Goal: Information Seeking & Learning: Learn about a topic

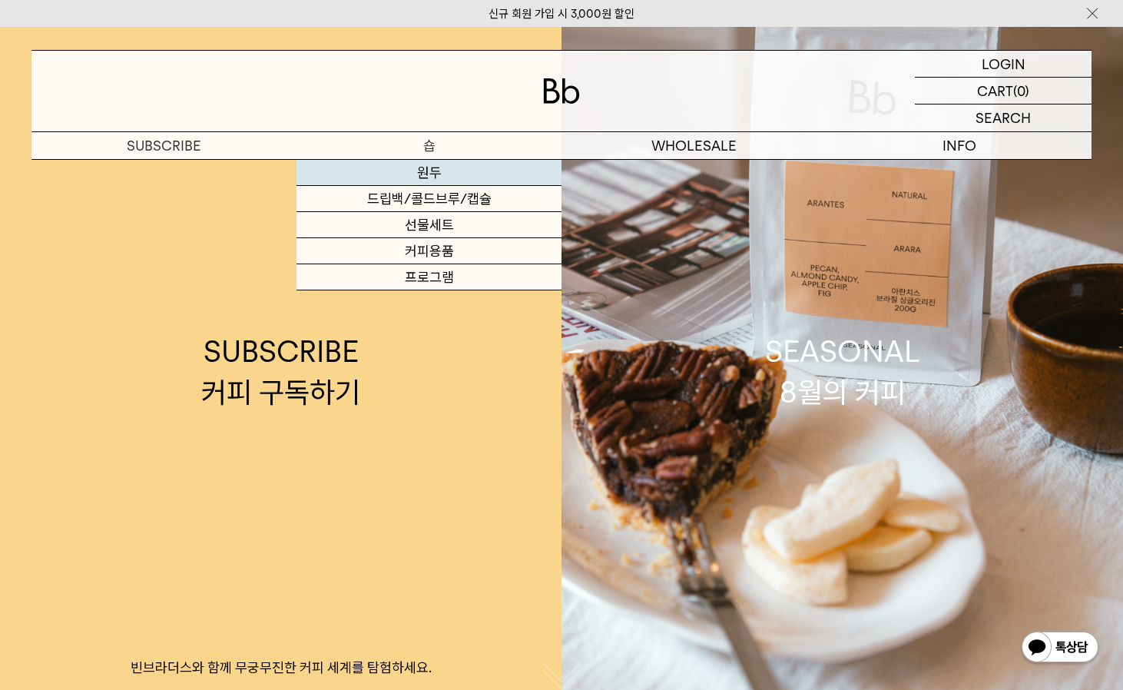
click at [419, 169] on link "원두" at bounding box center [428, 173] width 265 height 26
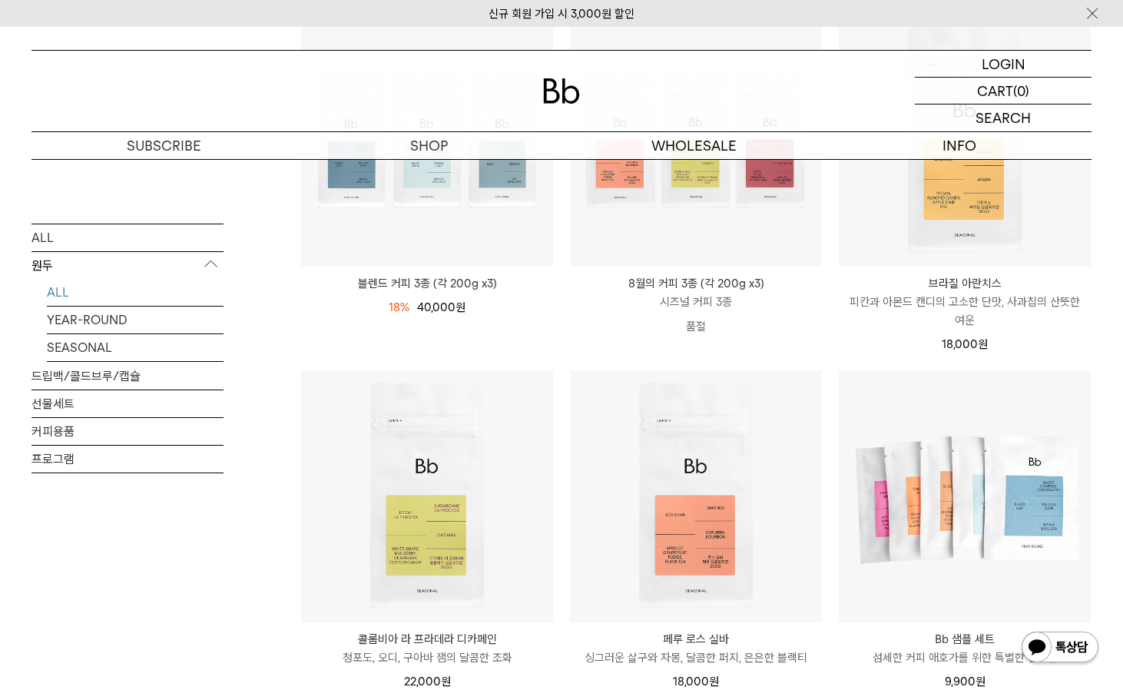
scroll to position [461, 0]
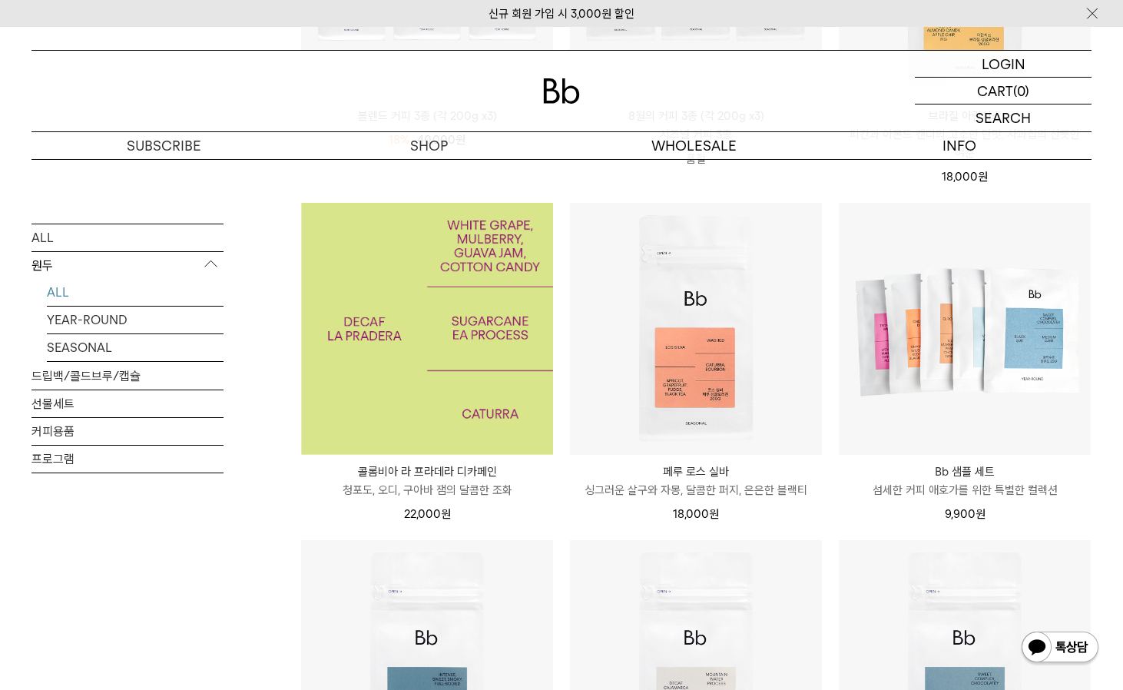
click at [424, 399] on img at bounding box center [427, 329] width 252 height 252
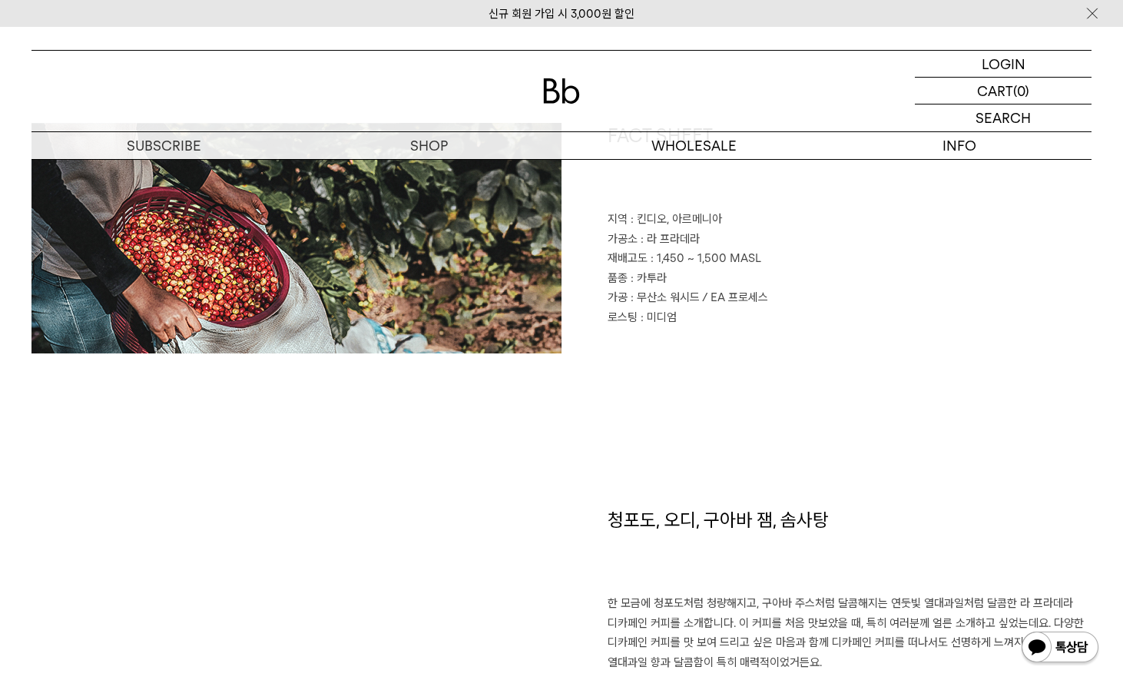
scroll to position [538, 0]
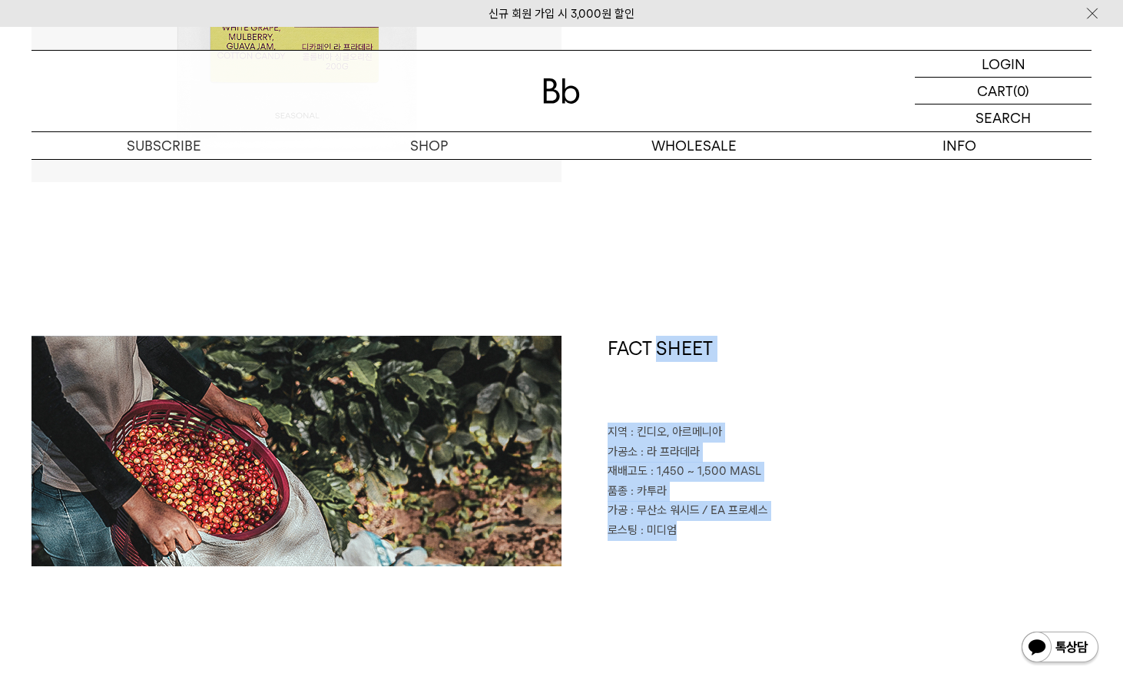
drag, startPoint x: 657, startPoint y: 422, endPoint x: 734, endPoint y: 539, distance: 140.4
click at [734, 539] on div "FACT SHEET 지역 : 킨디오, 아르메니아 가공소 : 라 프라데라 재배고도 : 1,450 ~ 1,500 MASL 품종 : 카투라 가공 :…" at bounding box center [826, 451] width 530 height 230
click at [734, 539] on p "로스팅 : 미디엄" at bounding box center [849, 531] width 484 height 20
drag, startPoint x: 684, startPoint y: 524, endPoint x: 667, endPoint y: 460, distance: 66.7
click at [667, 460] on div "FACT SHEET 지역 : 킨디오, 아르메니아 가공소 : 라 프라데라 재배고도 : 1,450 ~ 1,500 MASL 품종 : 카투라 가공 :…" at bounding box center [826, 451] width 530 height 230
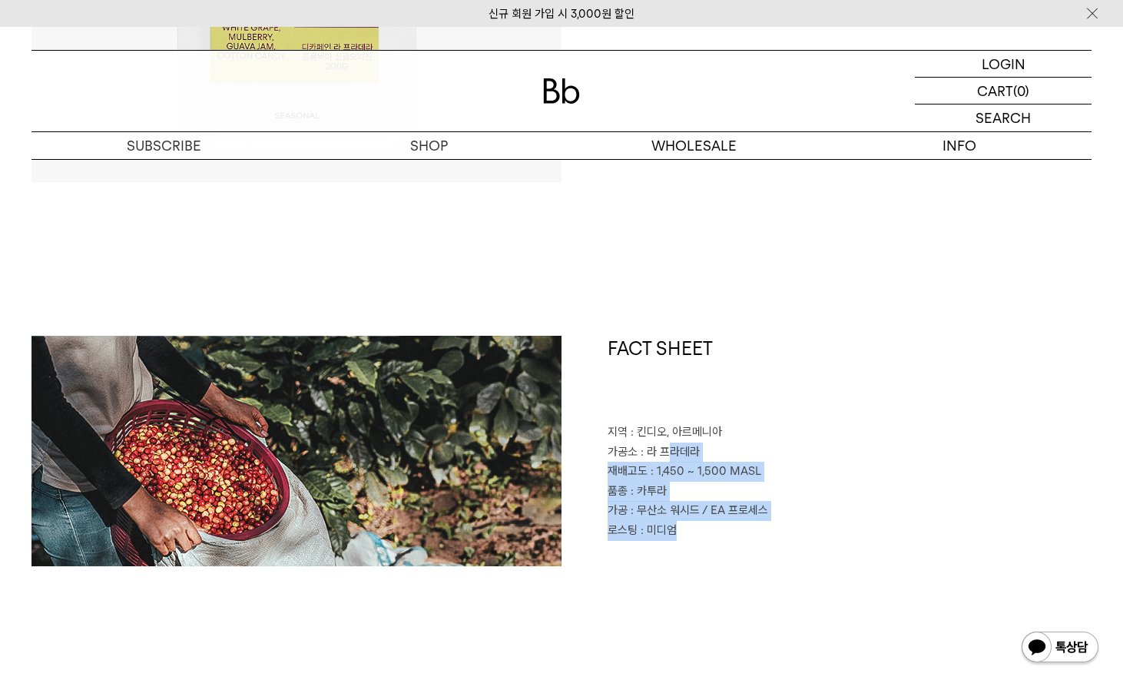
click at [667, 460] on p "가공소 : 라 프라데라" at bounding box center [849, 452] width 484 height 20
drag, startPoint x: 691, startPoint y: 514, endPoint x: 580, endPoint y: 455, distance: 126.1
click at [580, 455] on div "FACT SHEET 지역 : 킨디오, 아르메니아 가공소 : 라 프라데라 재배고도 : 1,450 ~ 1,500 MASL 품종 : 카투라 가공 :…" at bounding box center [826, 451] width 530 height 230
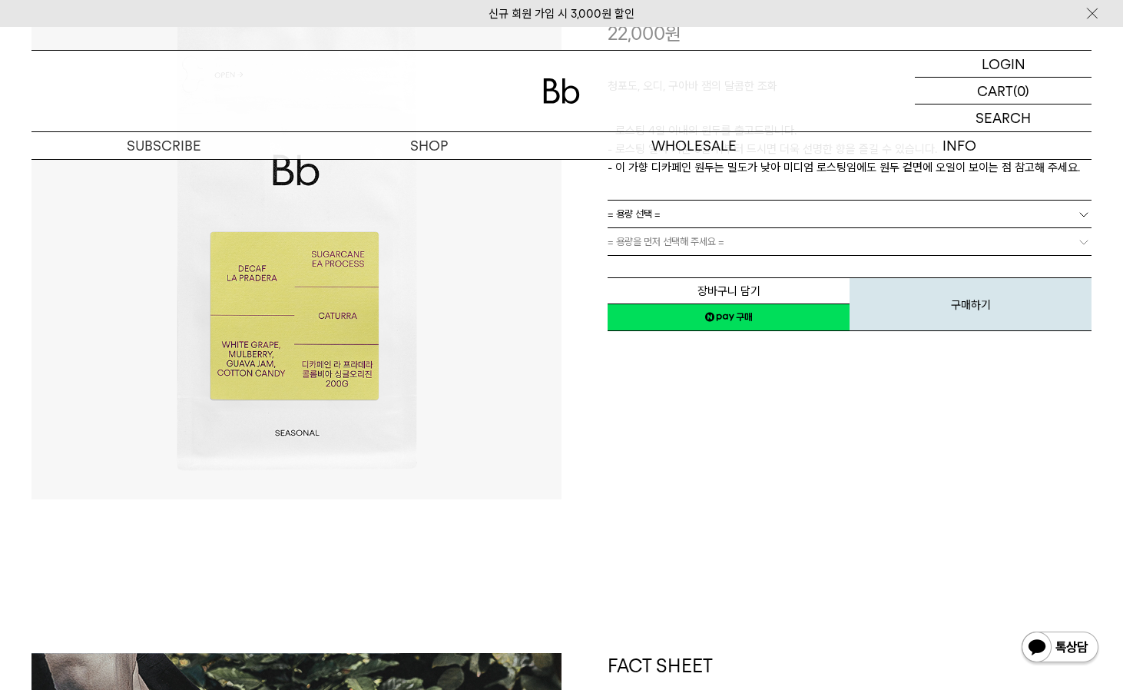
scroll to position [0, 0]
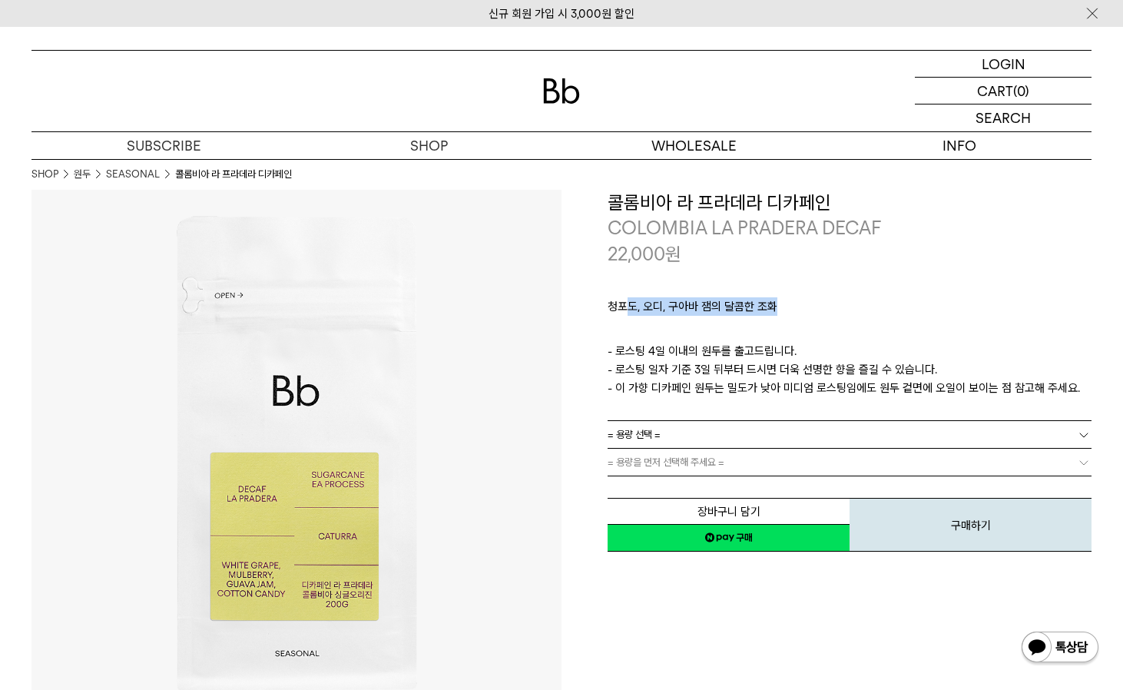
drag, startPoint x: 657, startPoint y: 308, endPoint x: 774, endPoint y: 318, distance: 117.9
click at [774, 318] on p "청포도, 오디, 구아바 잼의 달콤한 조화" at bounding box center [849, 310] width 484 height 26
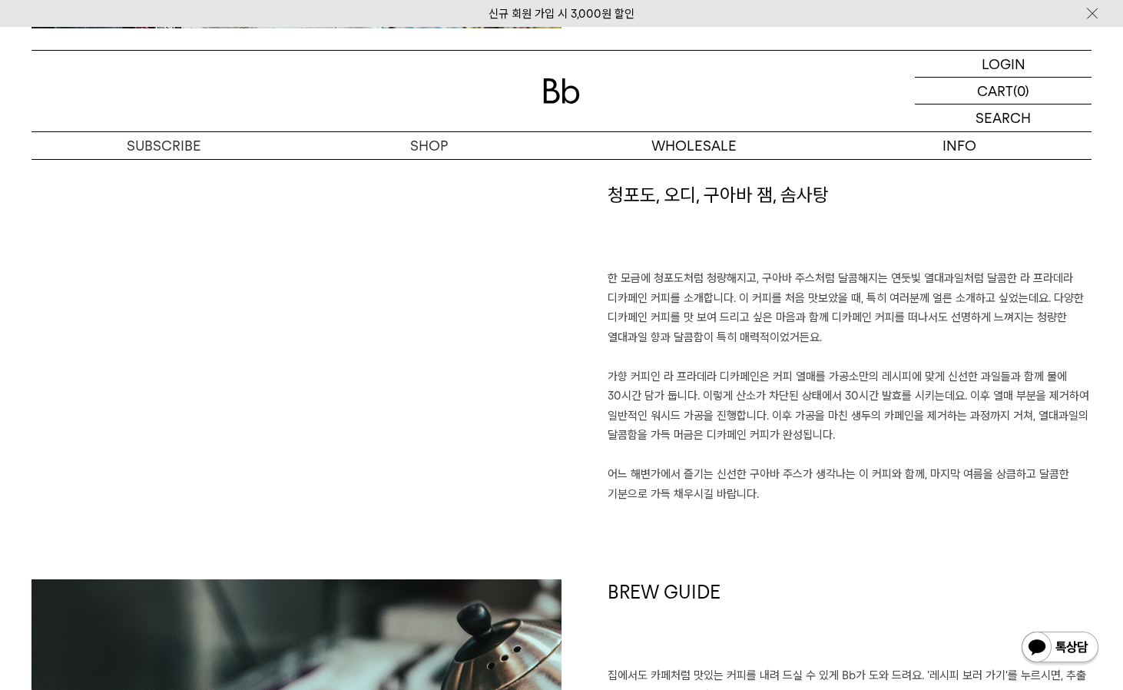
scroll to position [998, 0]
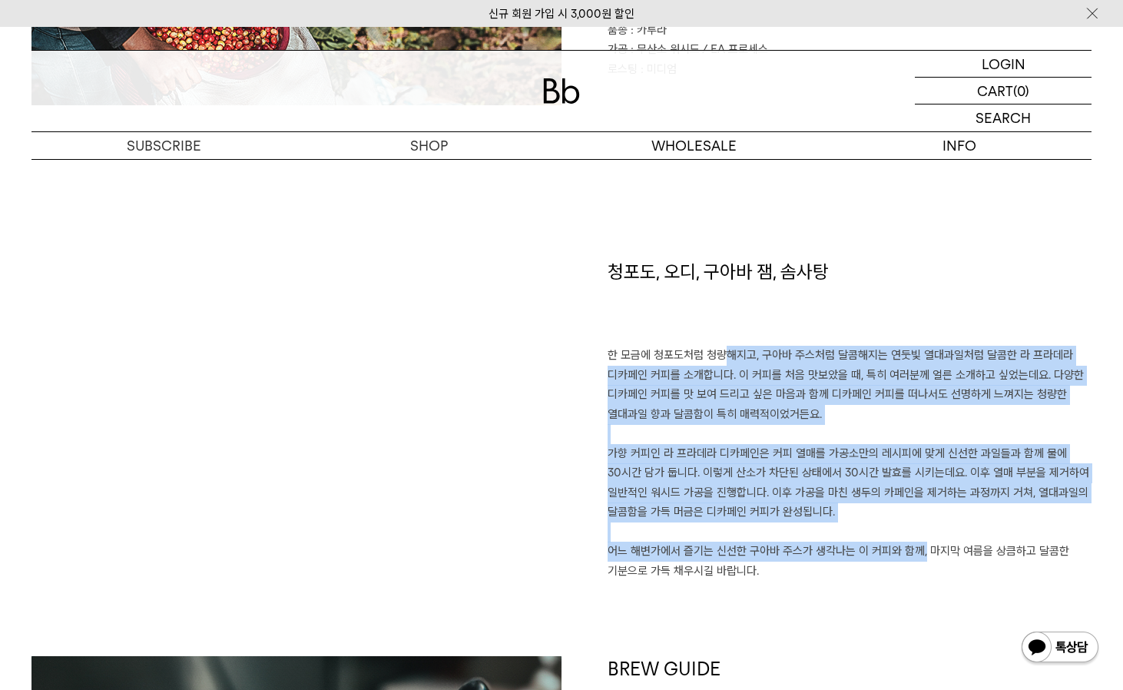
drag, startPoint x: 707, startPoint y: 356, endPoint x: 908, endPoint y: 559, distance: 285.1
click at [908, 559] on p "한 모금에 청포도처럼 청량해지고, 구아바 주스처럼 달콤해지는 연둣빛 열대과일처럼 달콤한 라 프라데라 디카페인 커피를 소개합니다. 이 커피를 처…" at bounding box center [849, 463] width 484 height 235
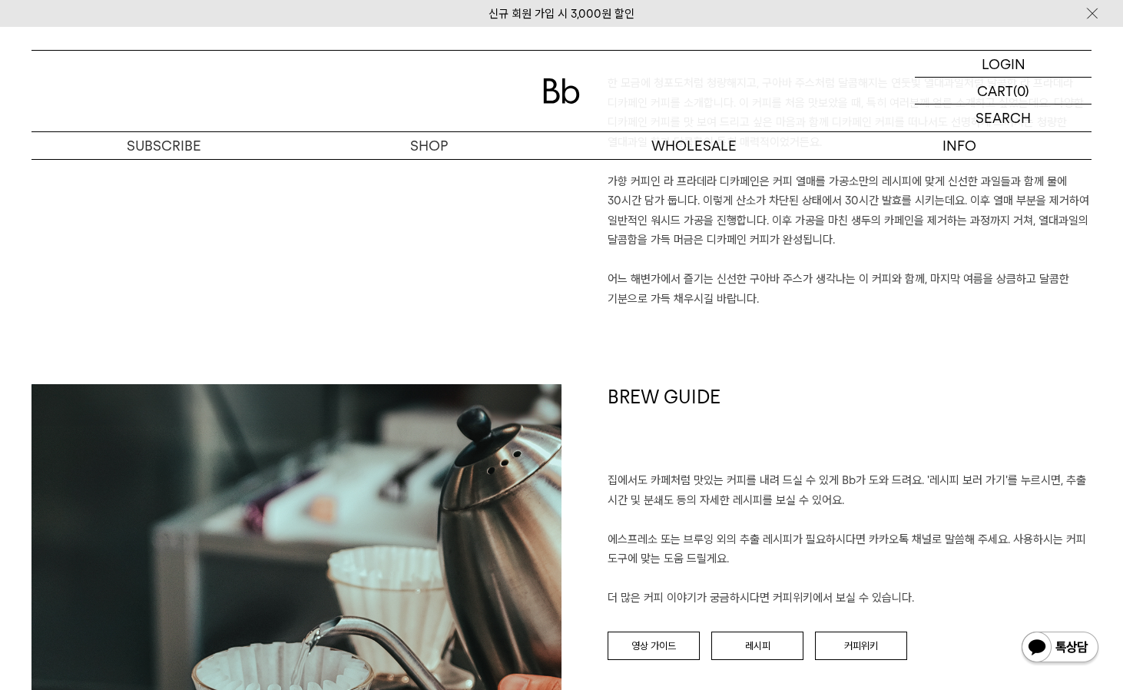
scroll to position [768, 0]
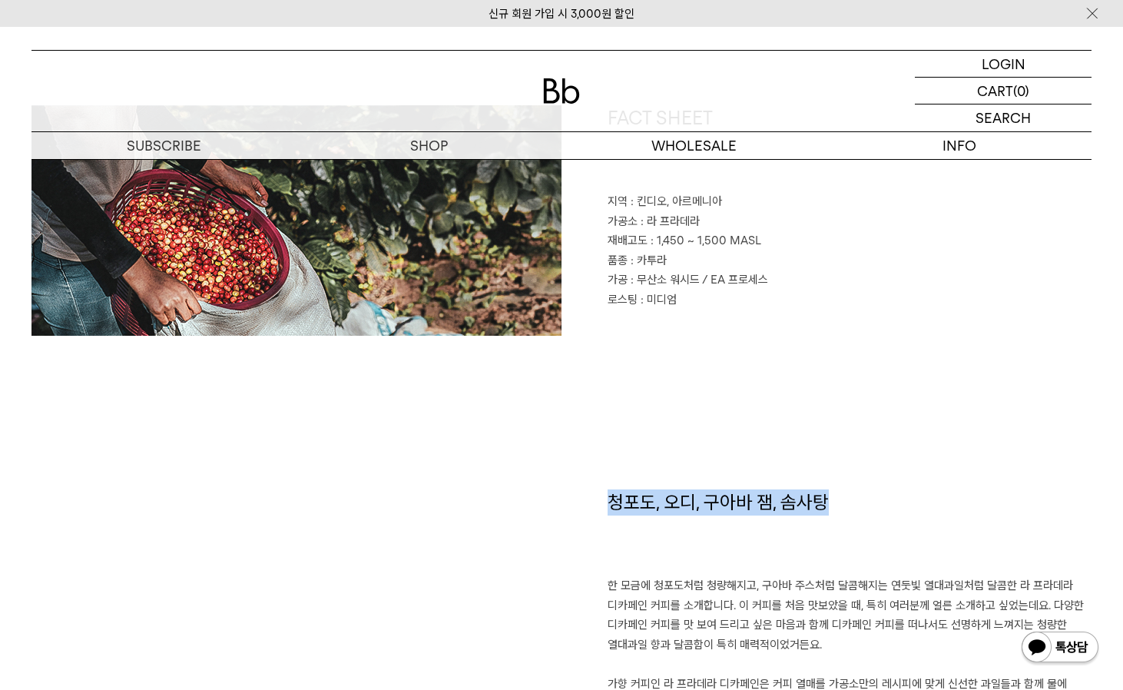
drag, startPoint x: 855, startPoint y: 505, endPoint x: 596, endPoint y: 504, distance: 259.5
click at [596, 504] on div "청포도, 오디, 구아바 잼, 솜사탕 한 모금에 청포도처럼 청량해지고, 구아바 주스처럼 달콤해지는 연둣빛 열대과일처럼 달콤한 라 프라데라 디카페…" at bounding box center [826, 687] width 530 height 397
copy h1 "청포도, 오디, 구아바 잼, 솜사탕"
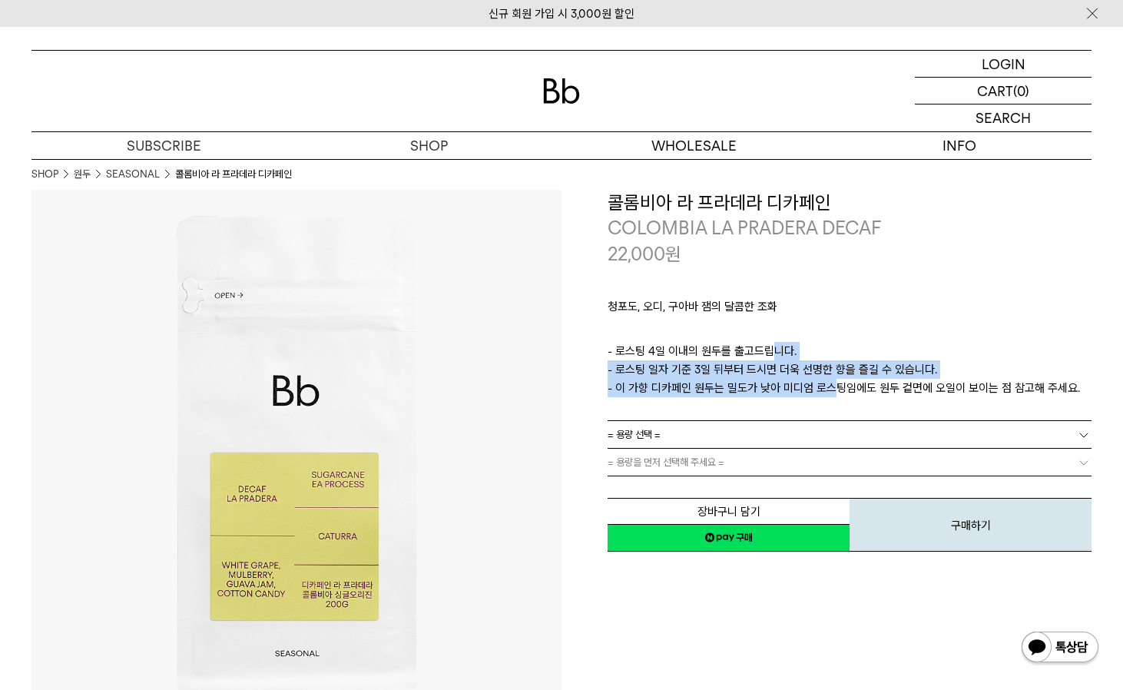
drag, startPoint x: 768, startPoint y: 342, endPoint x: 819, endPoint y: 382, distance: 65.1
click at [819, 382] on p "- 로스팅 4일 이내의 원두를 출고드립니다. - 로스팅 일자 기준 3일 뒤부터 드시면 더욱 선명한 향을 즐길 수 있습니다. - 이 가향 디카페…" at bounding box center [849, 369] width 484 height 55
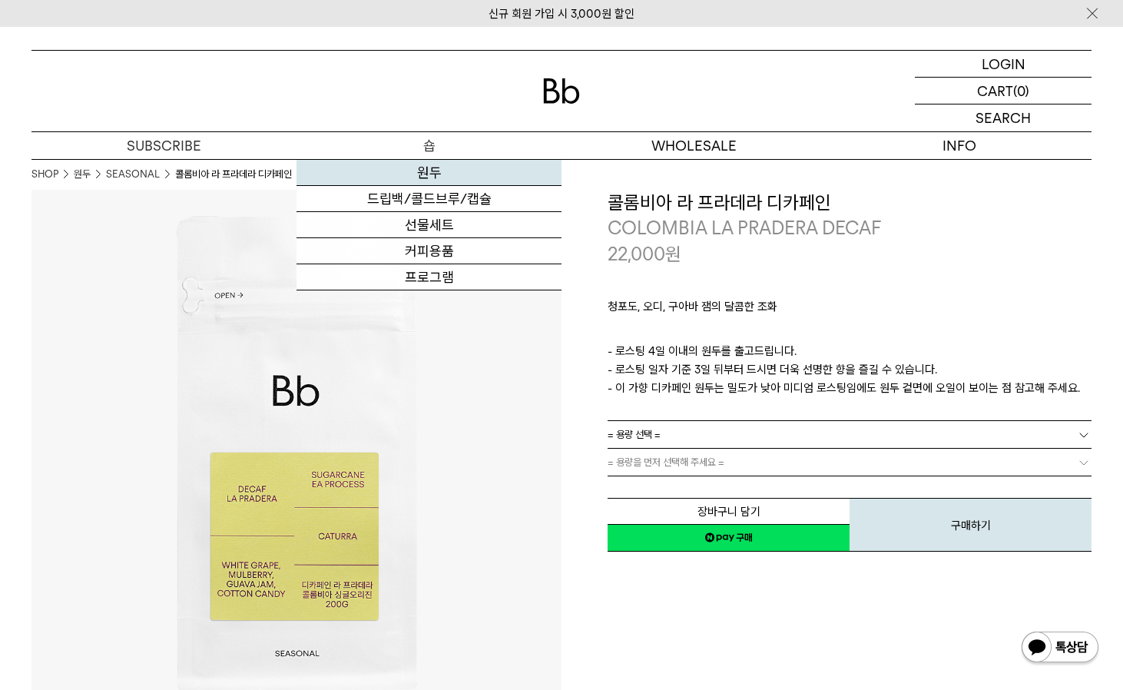
click at [432, 175] on link "원두" at bounding box center [428, 173] width 265 height 26
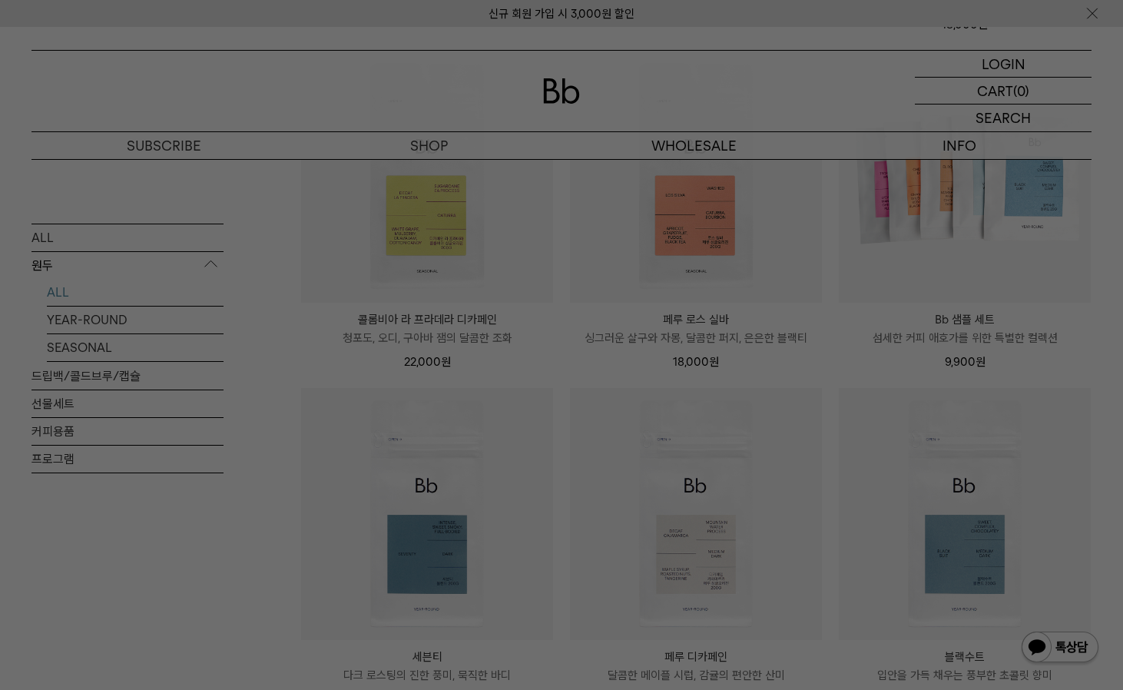
scroll to position [538, 0]
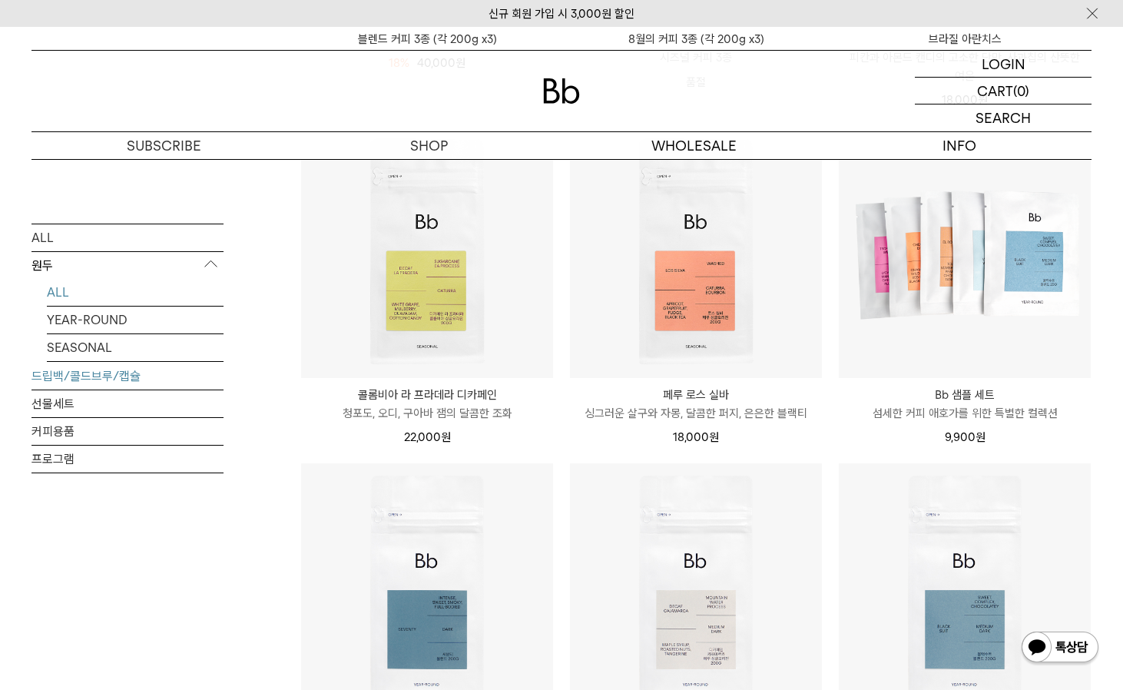
click at [77, 381] on link "드립백/콜드브루/캡슐" at bounding box center [127, 375] width 192 height 27
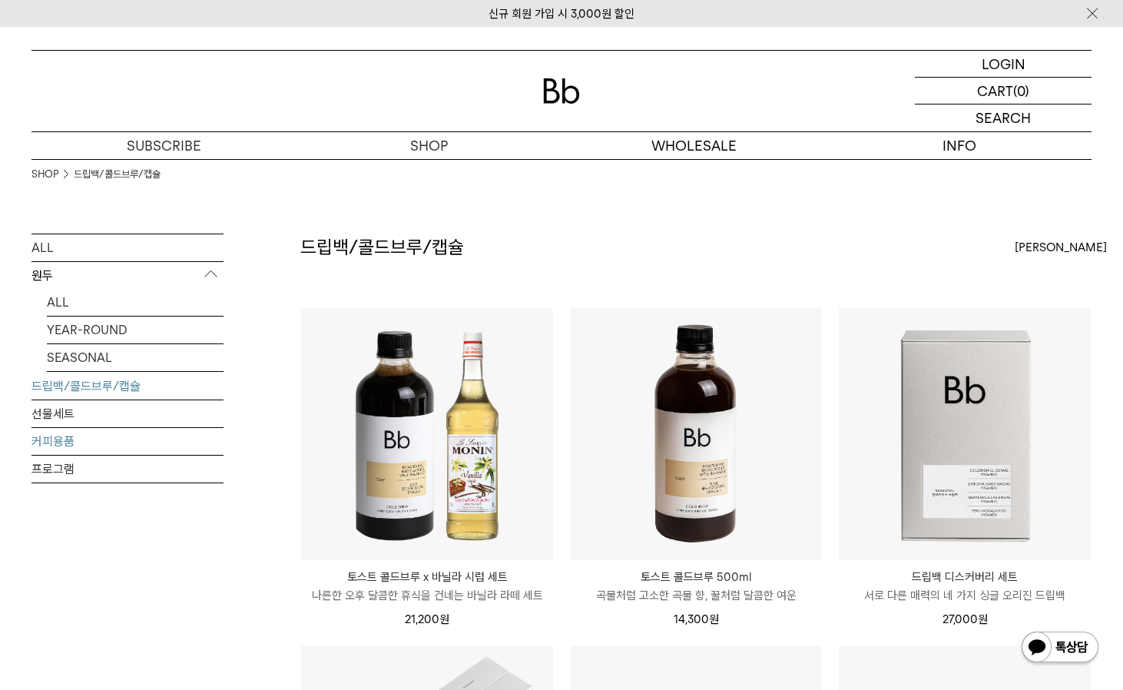
click at [55, 447] on link "커피용품" at bounding box center [127, 441] width 192 height 27
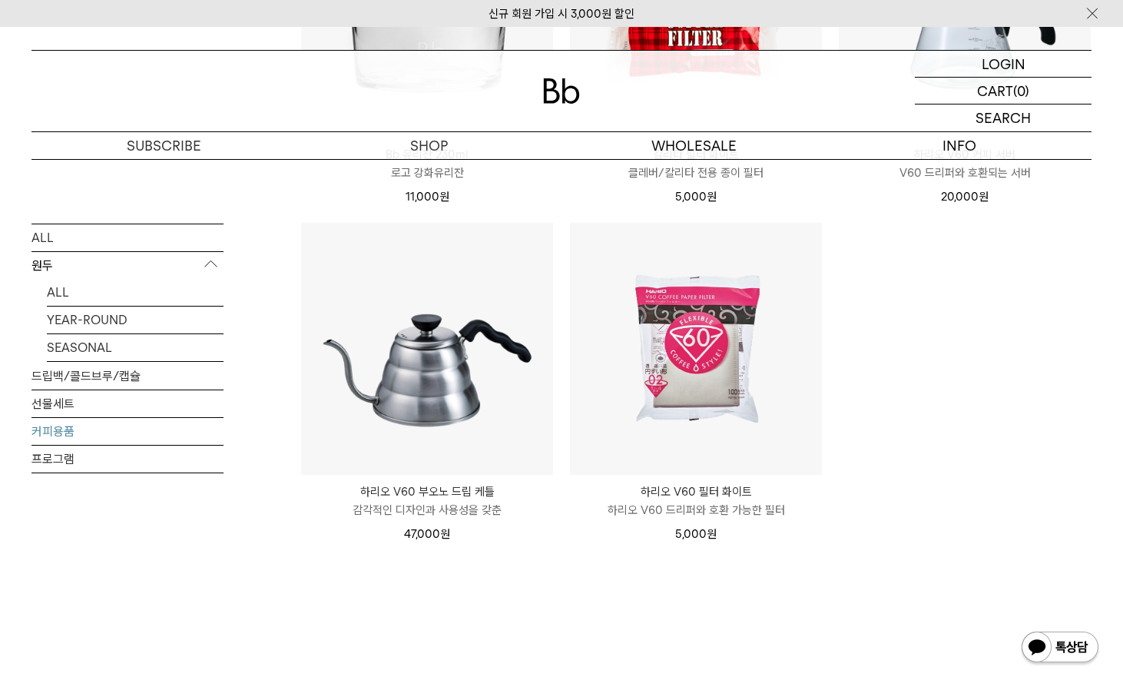
scroll to position [77, 0]
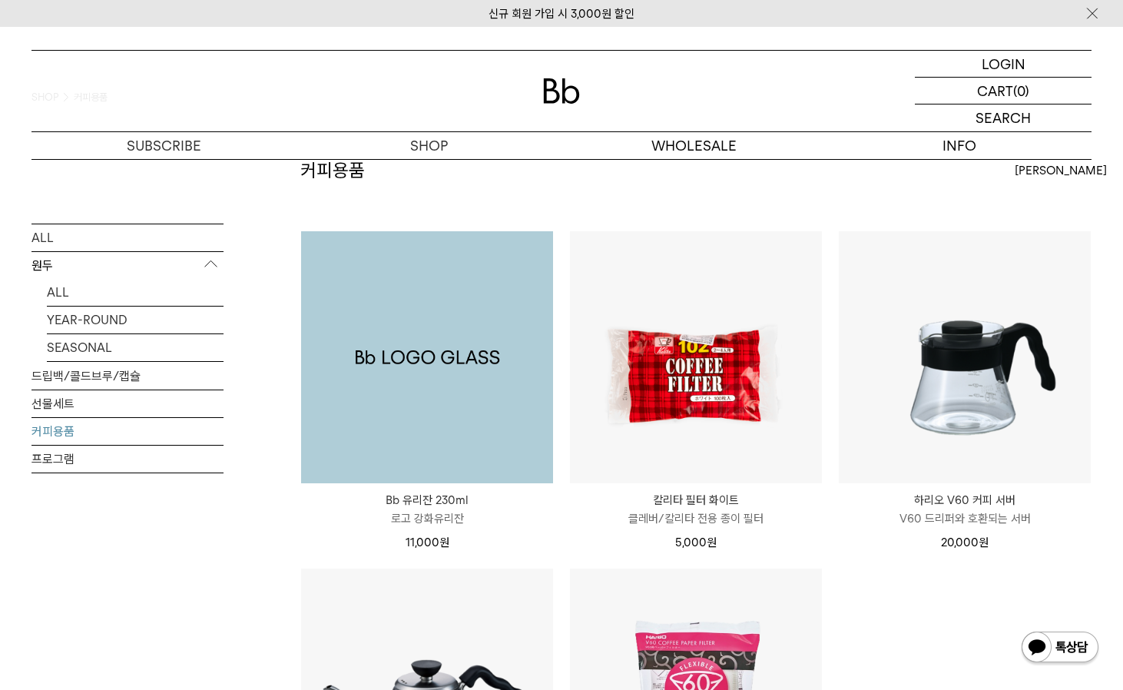
click at [487, 398] on img at bounding box center [427, 357] width 252 height 252
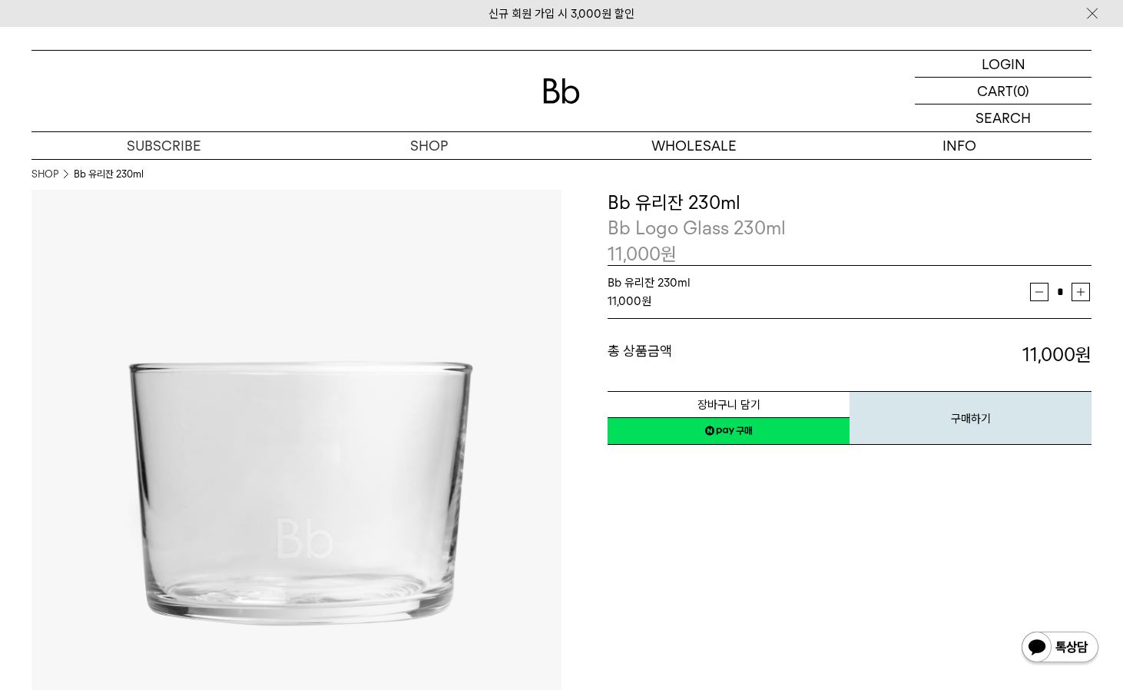
click at [938, 495] on div "**********" at bounding box center [826, 455] width 530 height 530
drag, startPoint x: 806, startPoint y: 609, endPoint x: 744, endPoint y: 319, distance: 296.1
click at [806, 609] on div "**********" at bounding box center [826, 455] width 530 height 530
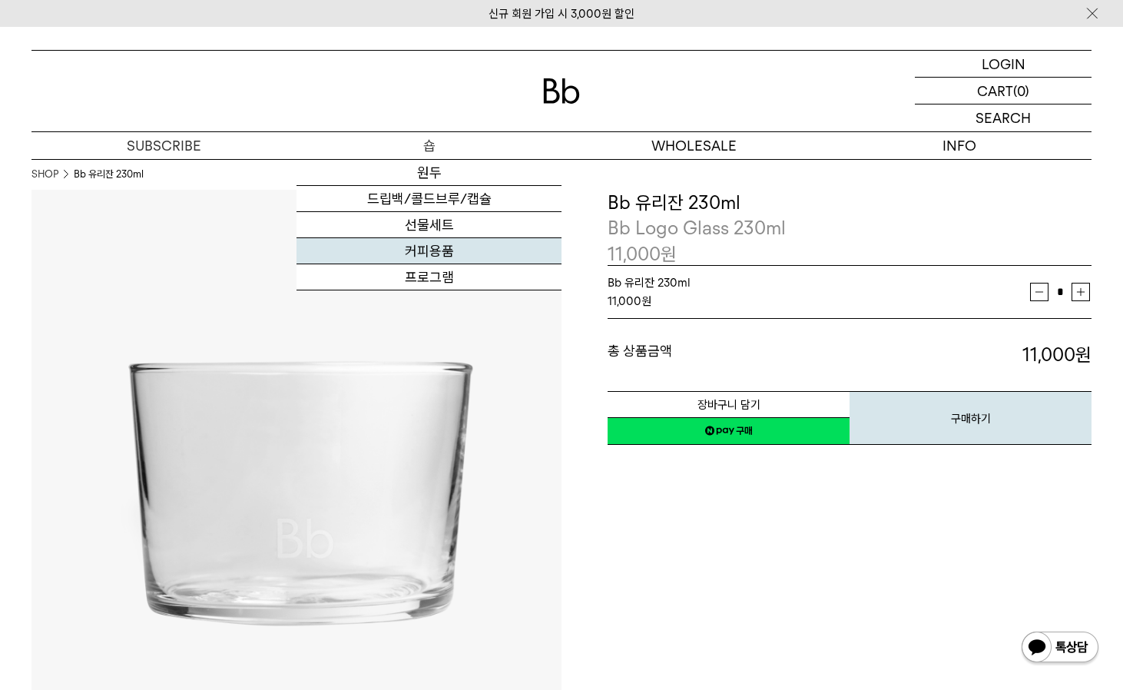
click at [435, 252] on link "커피용품" at bounding box center [428, 251] width 265 height 26
